Goal: Task Accomplishment & Management: Complete application form

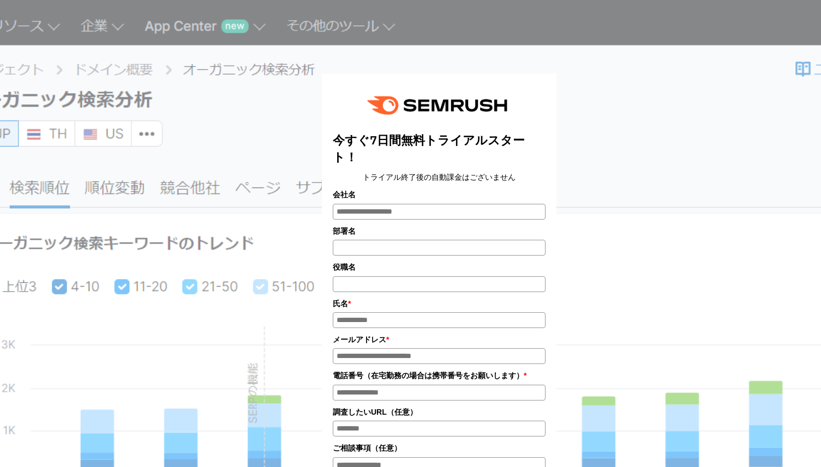
click at [421, 217] on input "会社名" at bounding box center [439, 212] width 213 height 16
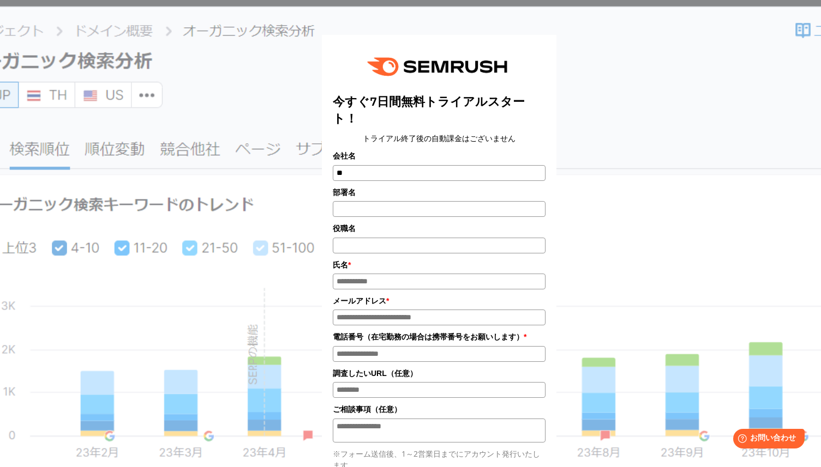
scroll to position [49, 0]
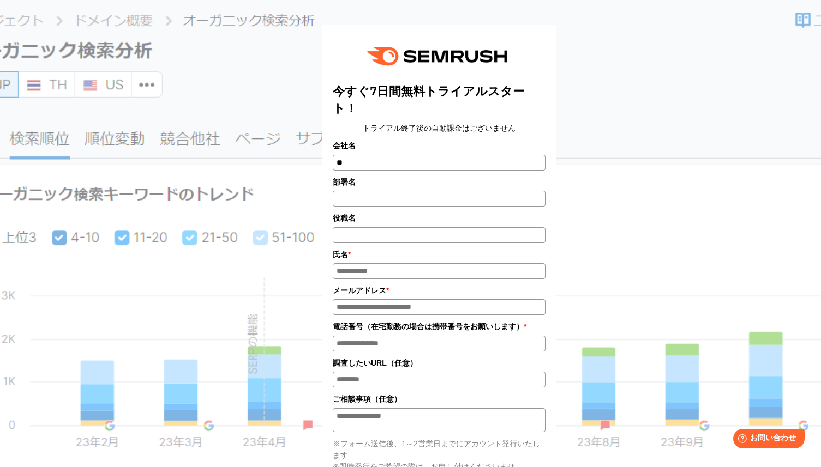
type input "**"
click at [431, 201] on input "部署名" at bounding box center [439, 199] width 213 height 16
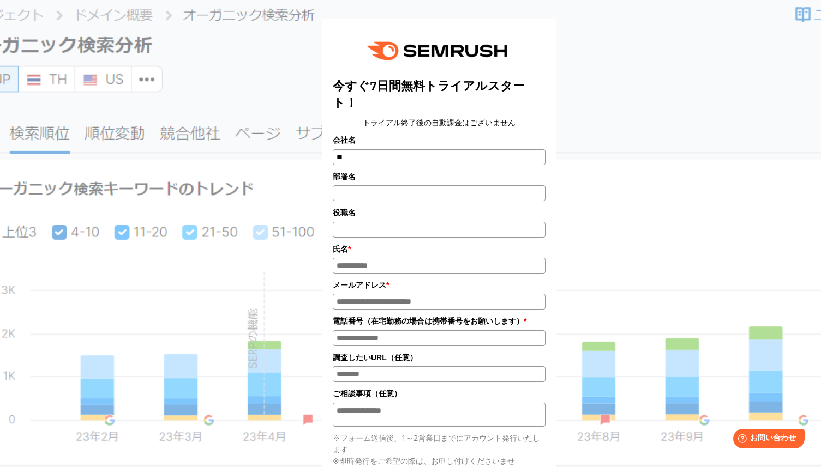
click at [426, 235] on input "役職名" at bounding box center [439, 230] width 213 height 16
type input "*"
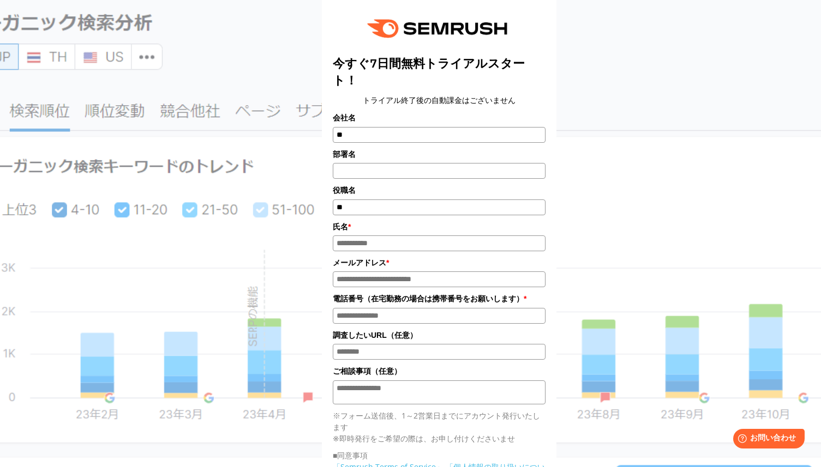
scroll to position [104, 0]
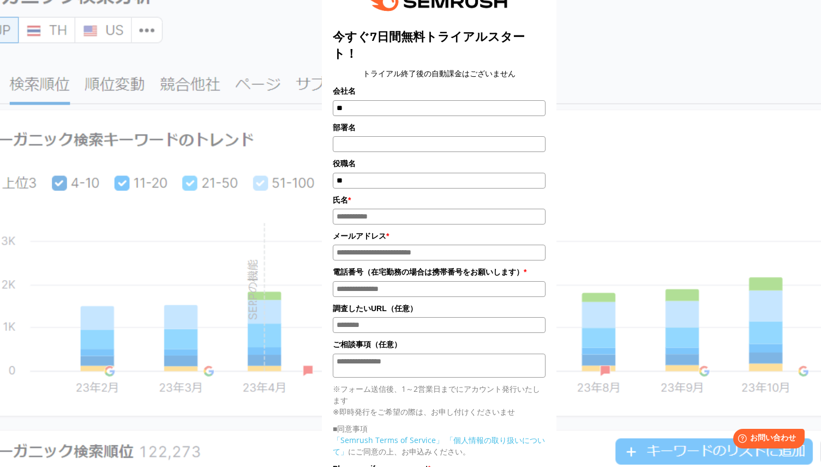
type input "**"
click at [433, 223] on input "氏名*" at bounding box center [439, 217] width 213 height 16
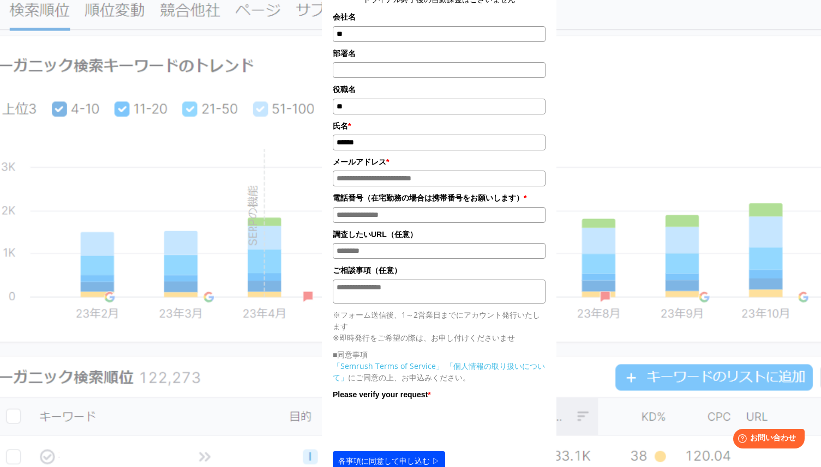
scroll to position [198, 0]
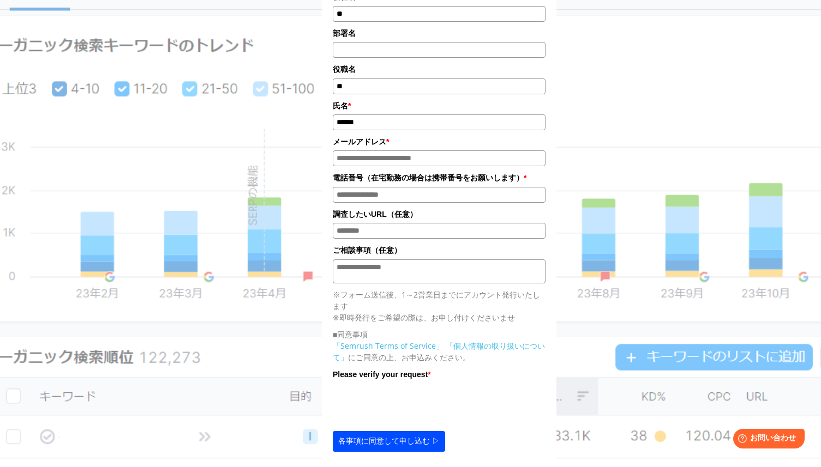
type input "******"
click at [424, 164] on input "メールアドレス*" at bounding box center [439, 159] width 213 height 16
type input "**********"
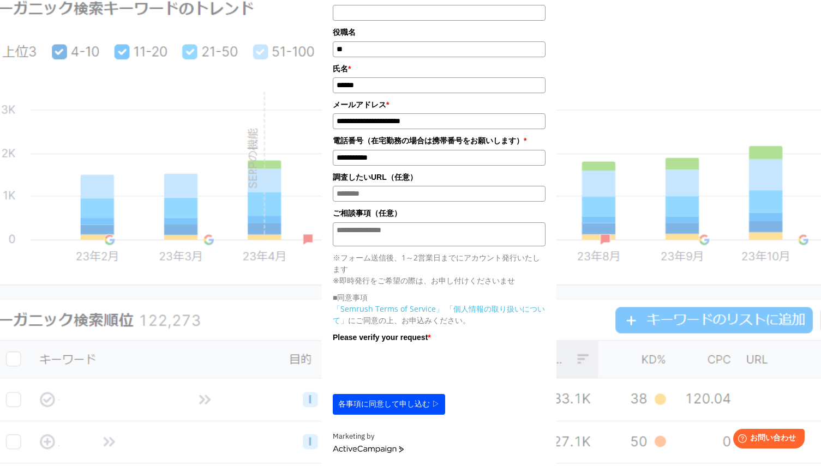
scroll to position [242, 0]
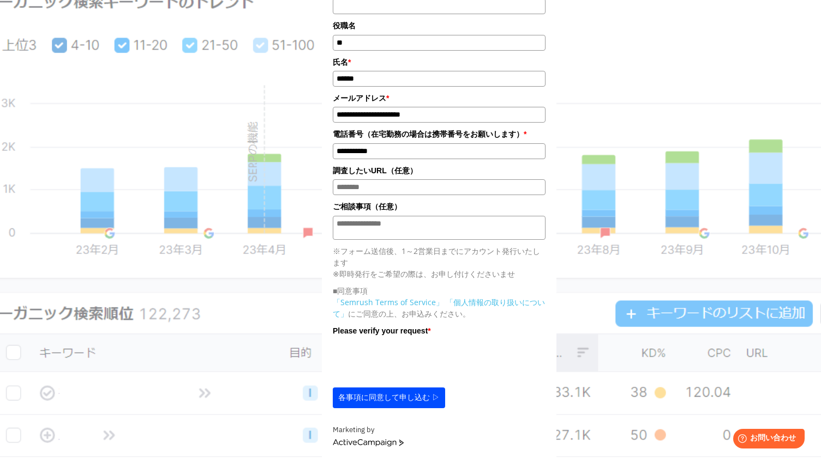
click at [394, 194] on input "調査したいURL（任意）" at bounding box center [439, 187] width 213 height 16
type input "*"
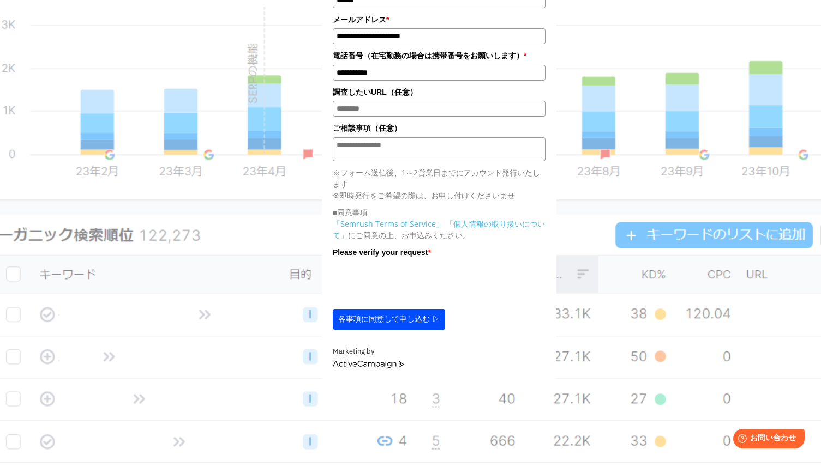
scroll to position [337, 0]
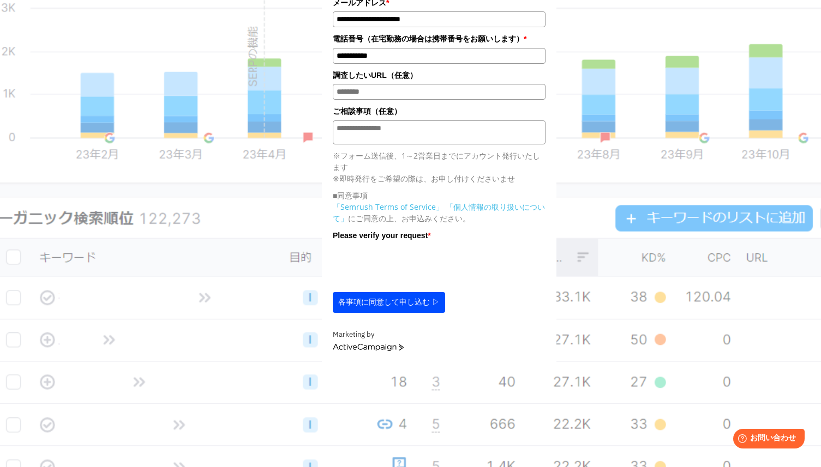
click at [386, 311] on button "各事項に同意して申し込む ▷" at bounding box center [389, 302] width 112 height 21
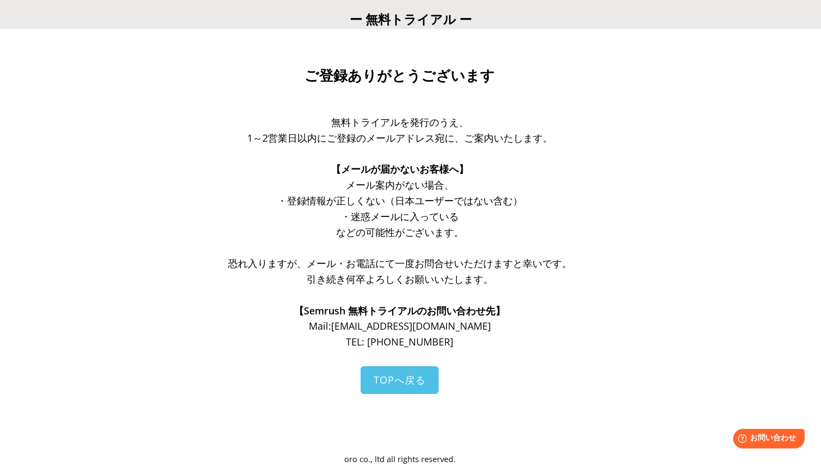
scroll to position [32, 0]
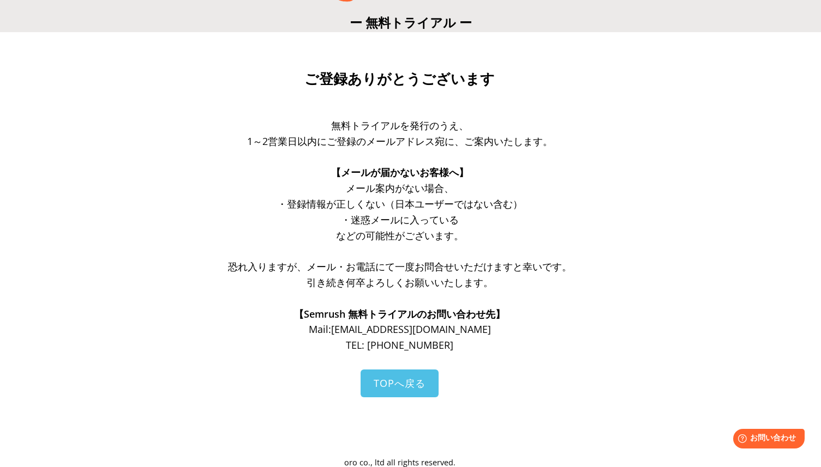
click at [402, 105] on div "ご登録ありがとうございます" at bounding box center [400, 93] width 415 height 50
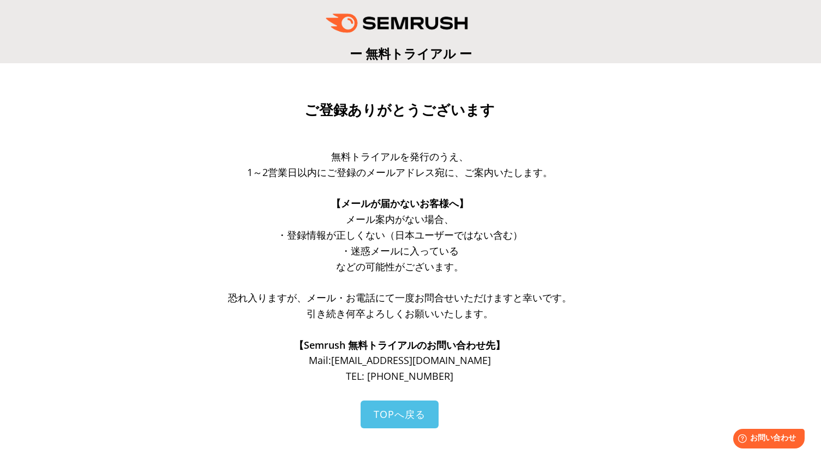
scroll to position [0, 0]
